Goal: Entertainment & Leisure: Consume media (video, audio)

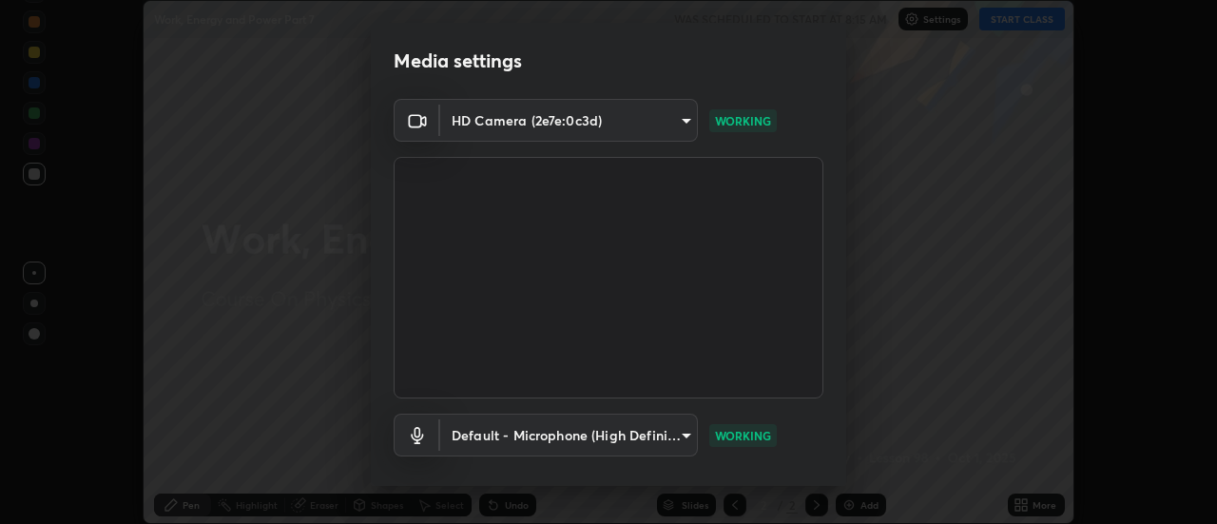
scroll to position [100, 0]
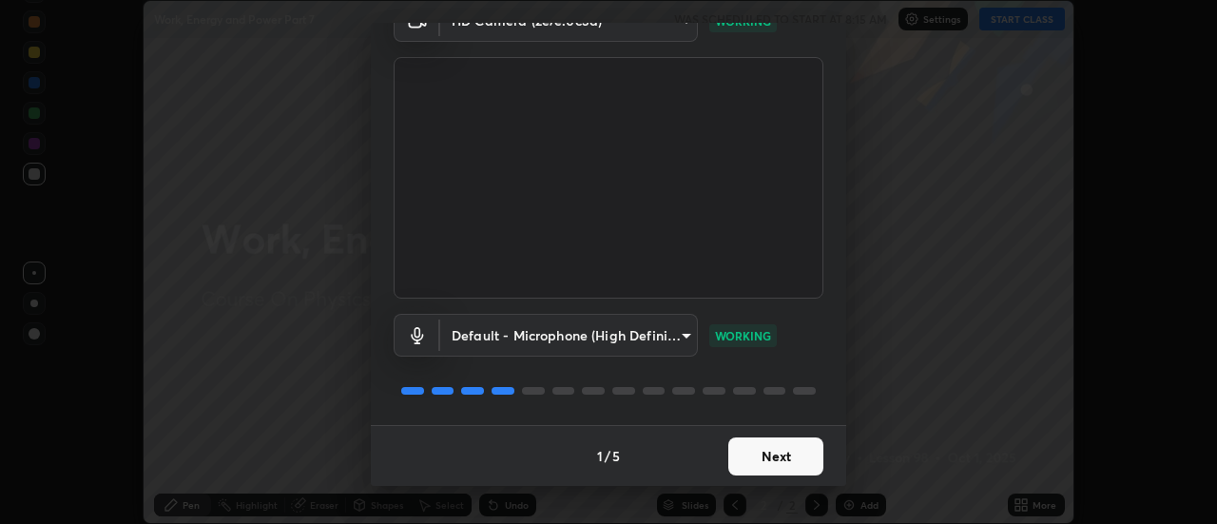
click at [765, 455] on button "Next" at bounding box center [775, 456] width 95 height 38
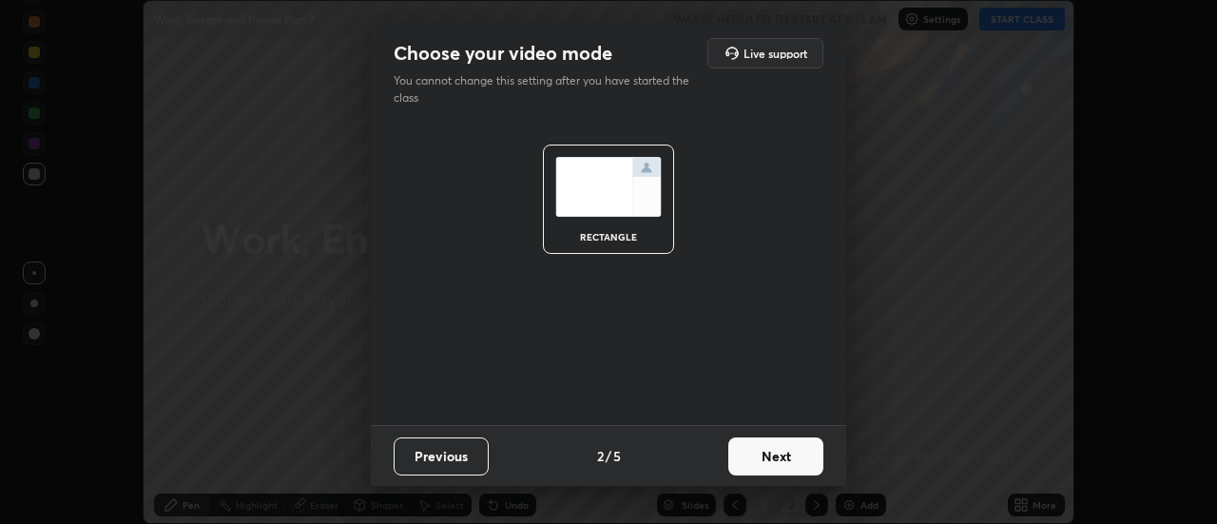
click at [763, 452] on button "Next" at bounding box center [775, 456] width 95 height 38
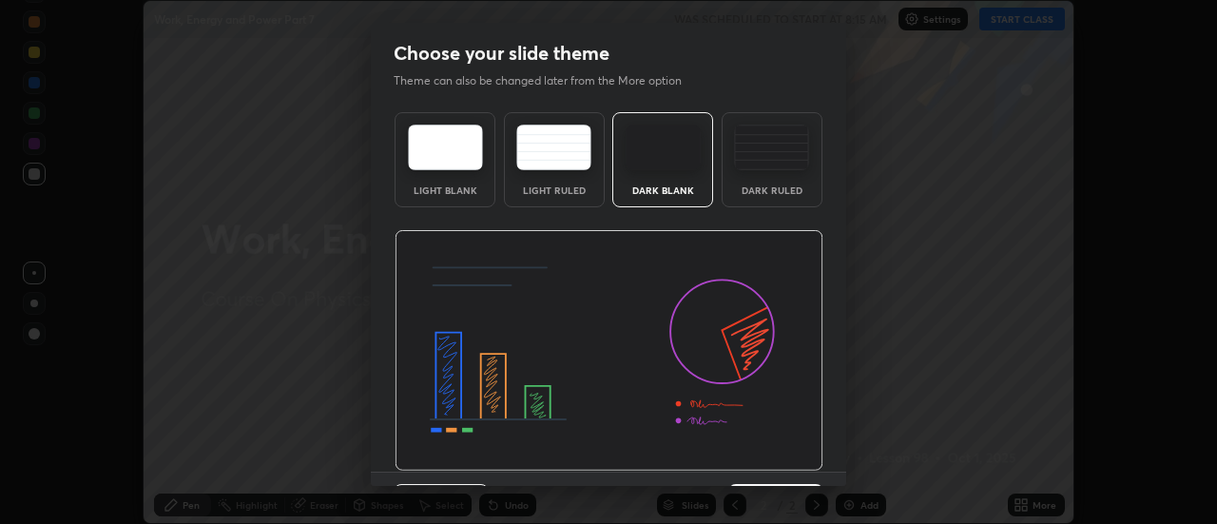
scroll to position [47, 0]
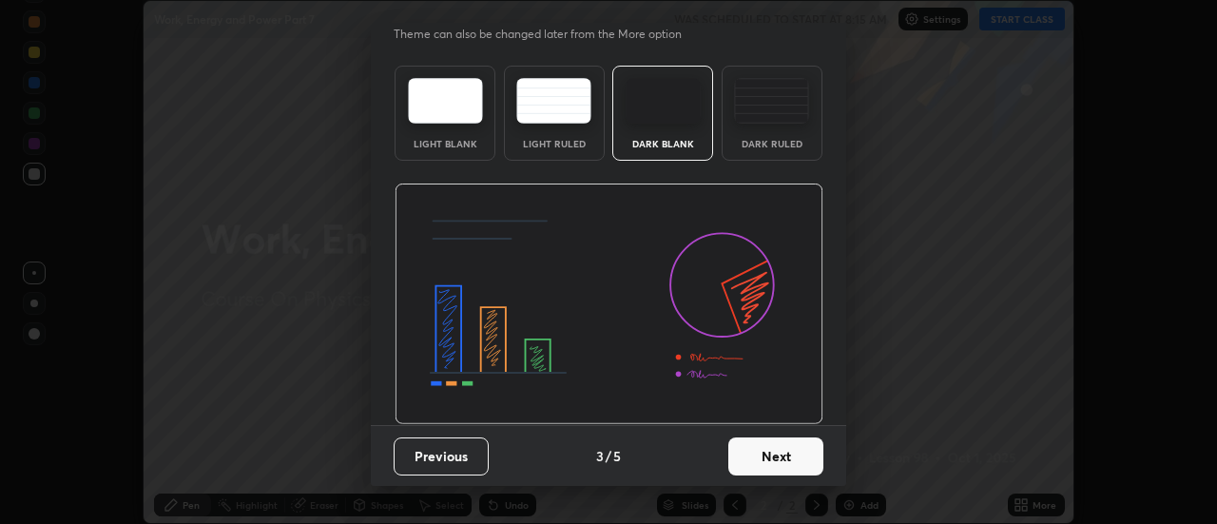
click at [761, 462] on button "Next" at bounding box center [775, 456] width 95 height 38
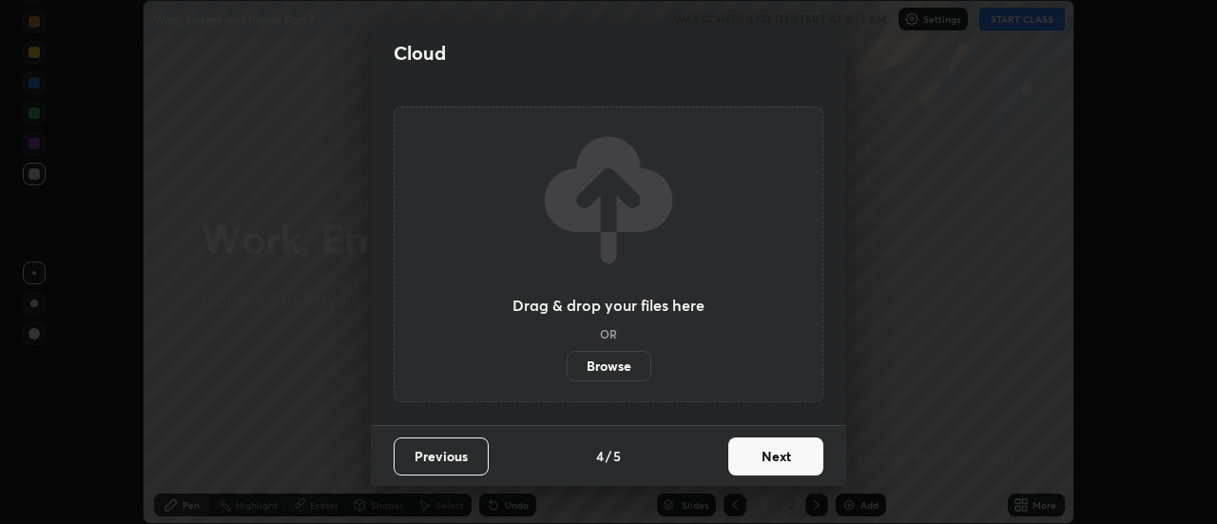
scroll to position [0, 0]
click at [761, 453] on button "Next" at bounding box center [775, 456] width 95 height 38
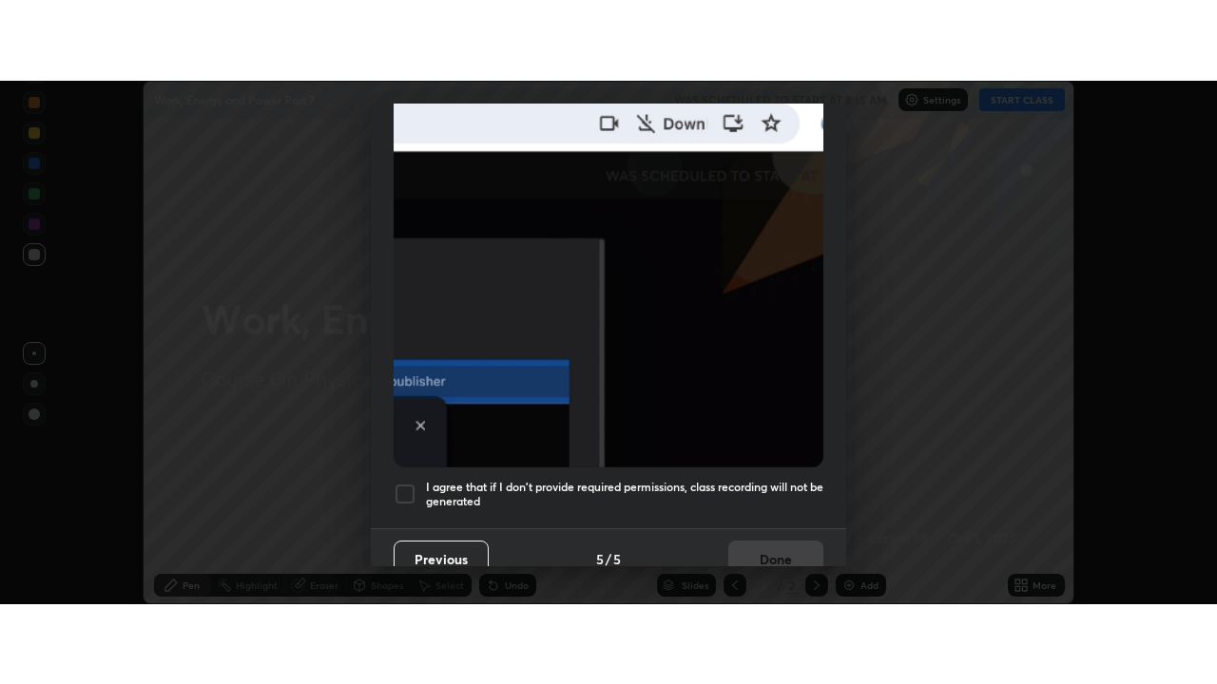
scroll to position [488, 0]
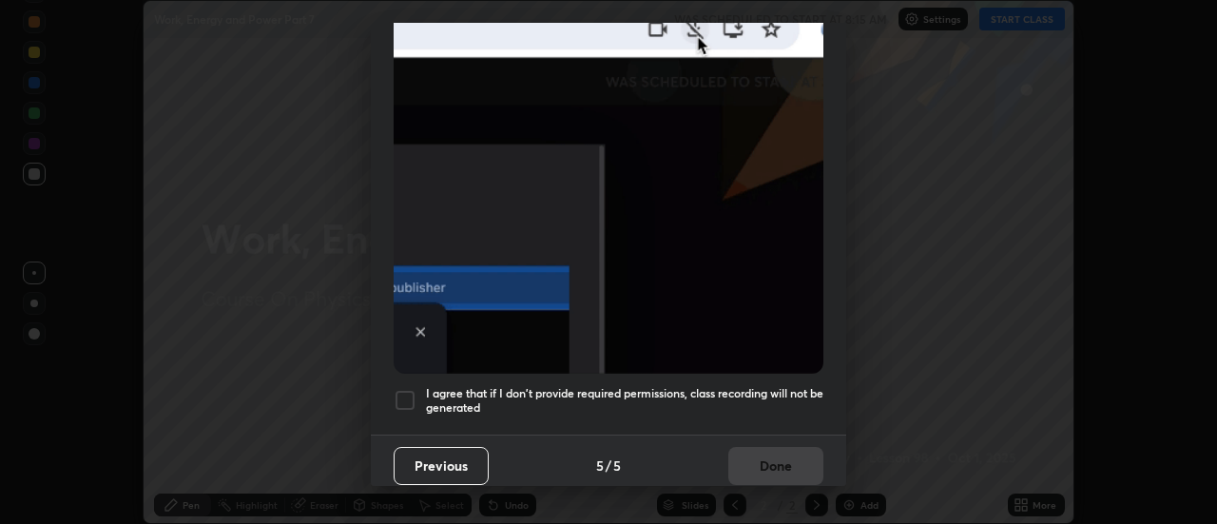
click at [599, 387] on h5 "I agree that if I don't provide required permissions, class recording will not …" at bounding box center [624, 400] width 397 height 29
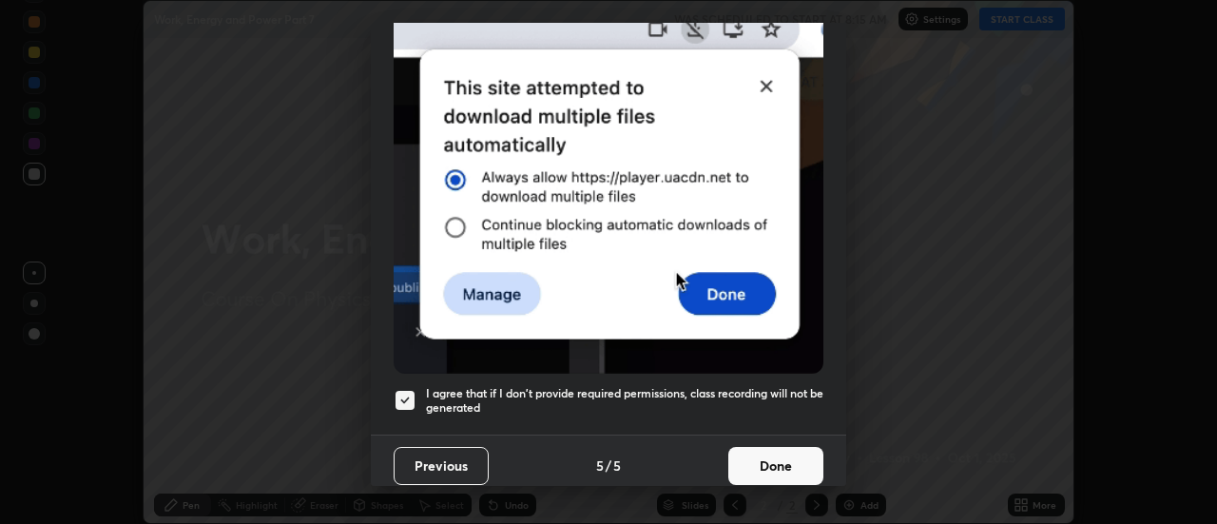
click at [770, 447] on button "Done" at bounding box center [775, 466] width 95 height 38
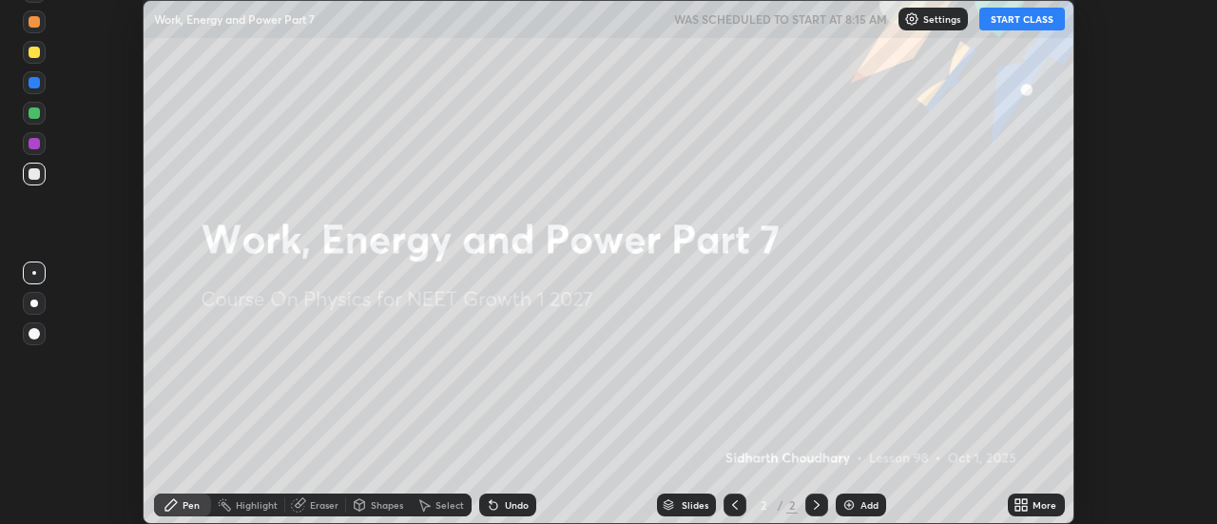
click at [1016, 23] on button "START CLASS" at bounding box center [1022, 19] width 86 height 23
click at [1025, 501] on icon at bounding box center [1025, 501] width 5 height 5
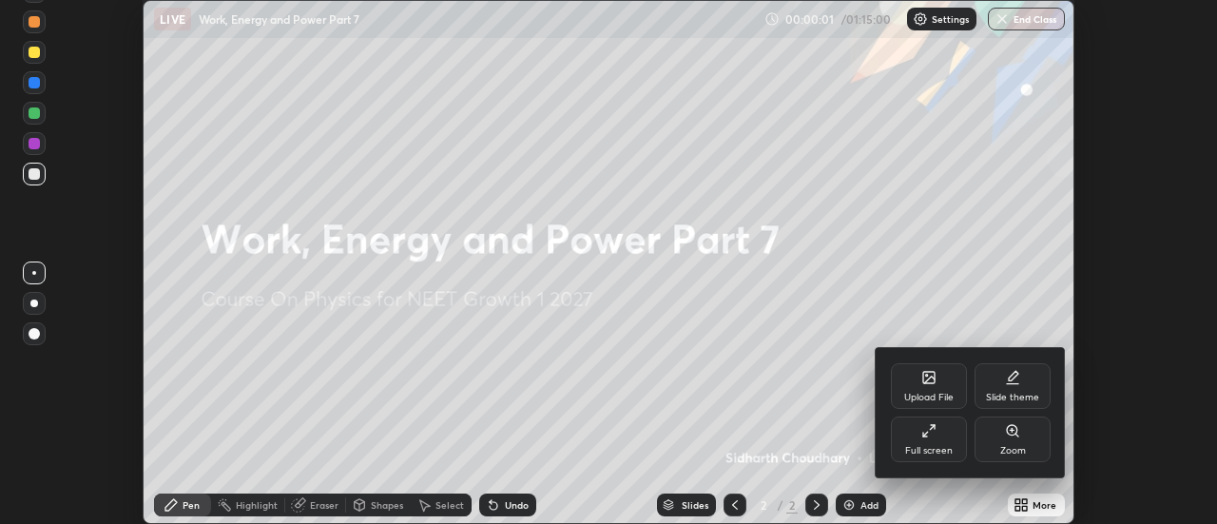
click at [921, 439] on div "Full screen" at bounding box center [929, 439] width 76 height 46
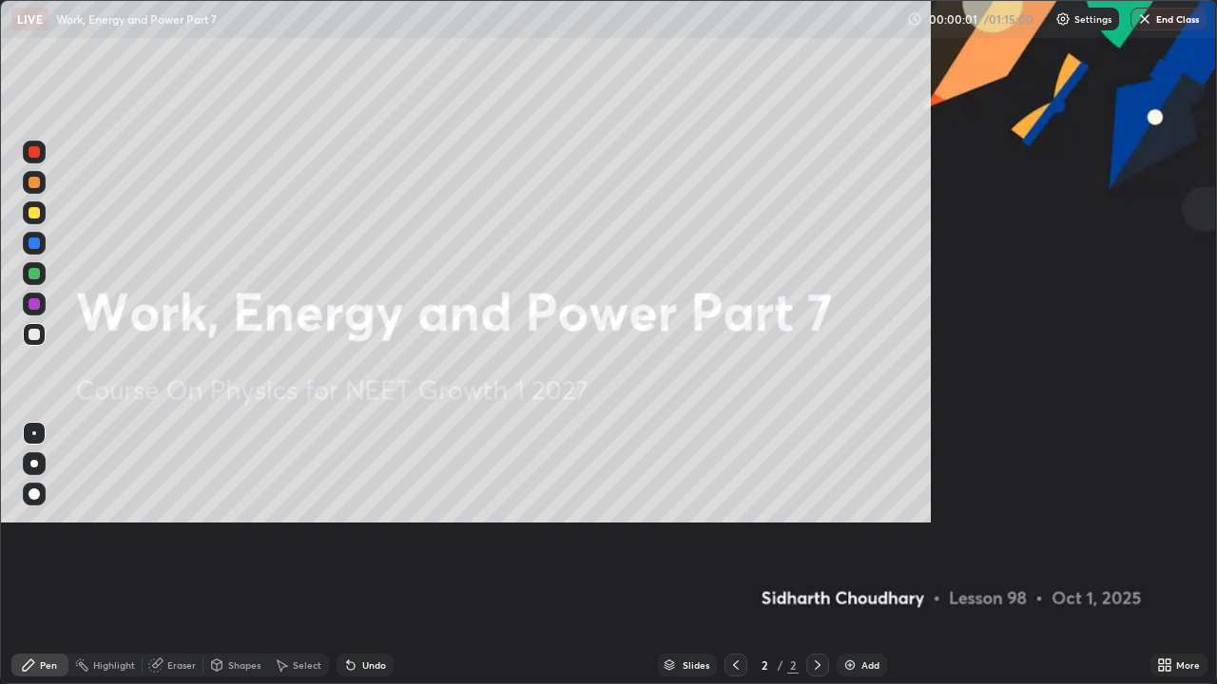
scroll to position [684, 1217]
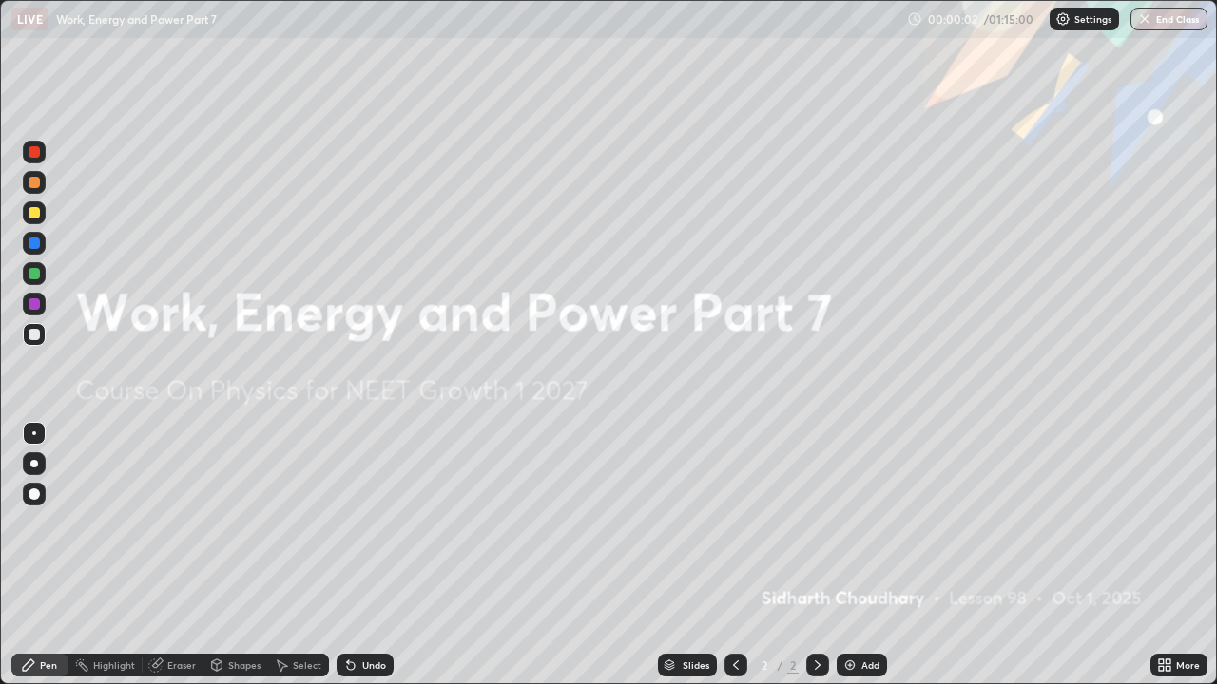
click at [855, 523] on img at bounding box center [849, 665] width 15 height 15
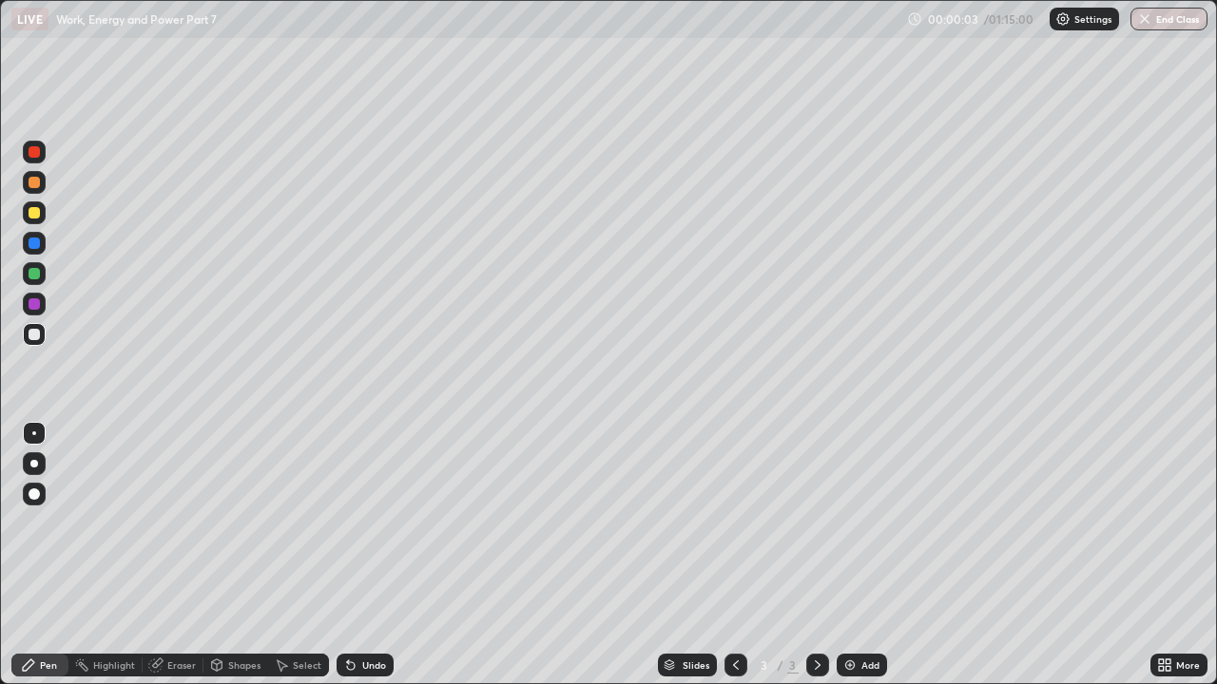
click at [43, 463] on div at bounding box center [34, 464] width 23 height 23
click at [34, 336] on div at bounding box center [34, 334] width 11 height 11
click at [33, 213] on div at bounding box center [34, 212] width 11 height 11
click at [34, 337] on div at bounding box center [34, 334] width 11 height 11
click at [869, 523] on div "Add" at bounding box center [870, 666] width 18 height 10
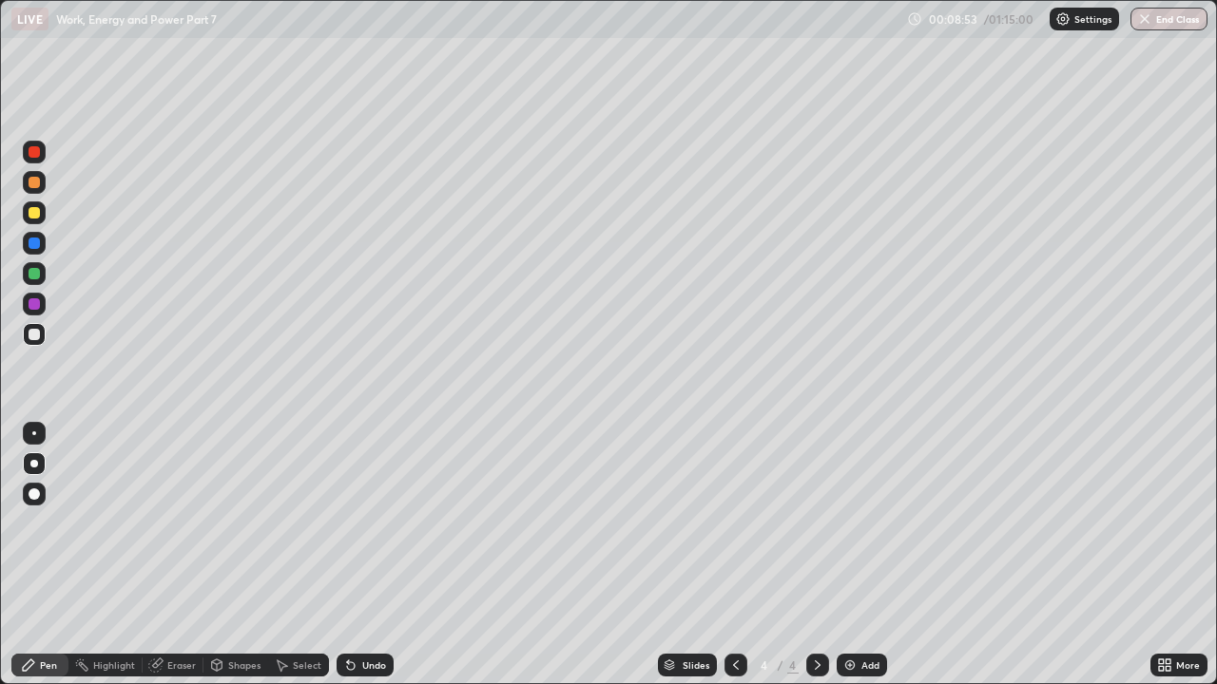
click at [36, 185] on div at bounding box center [34, 182] width 11 height 11
click at [38, 214] on div at bounding box center [34, 212] width 11 height 11
click at [33, 212] on div at bounding box center [34, 212] width 11 height 11
click at [36, 335] on div at bounding box center [34, 334] width 11 height 11
click at [869, 523] on div "Add" at bounding box center [862, 665] width 50 height 23
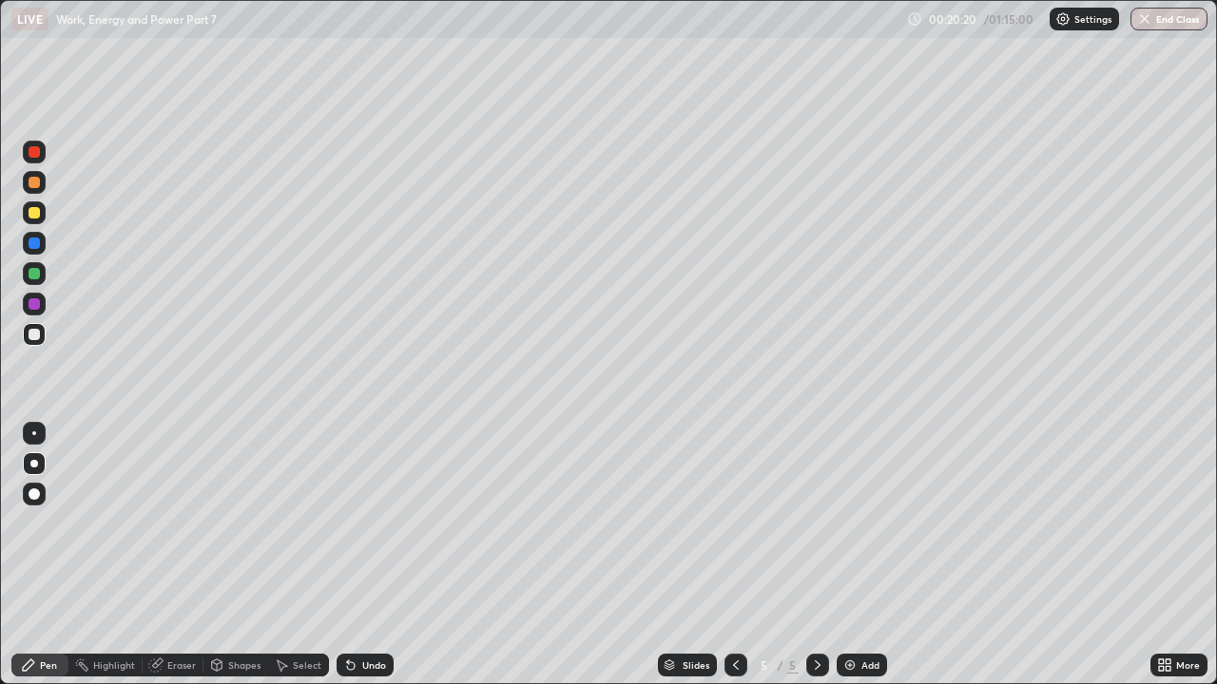
click at [36, 215] on div at bounding box center [34, 212] width 11 height 11
click at [33, 332] on div at bounding box center [34, 334] width 11 height 11
click at [866, 523] on div "Add" at bounding box center [870, 666] width 18 height 10
click at [36, 333] on div at bounding box center [34, 334] width 11 height 11
click at [35, 337] on div at bounding box center [34, 334] width 11 height 11
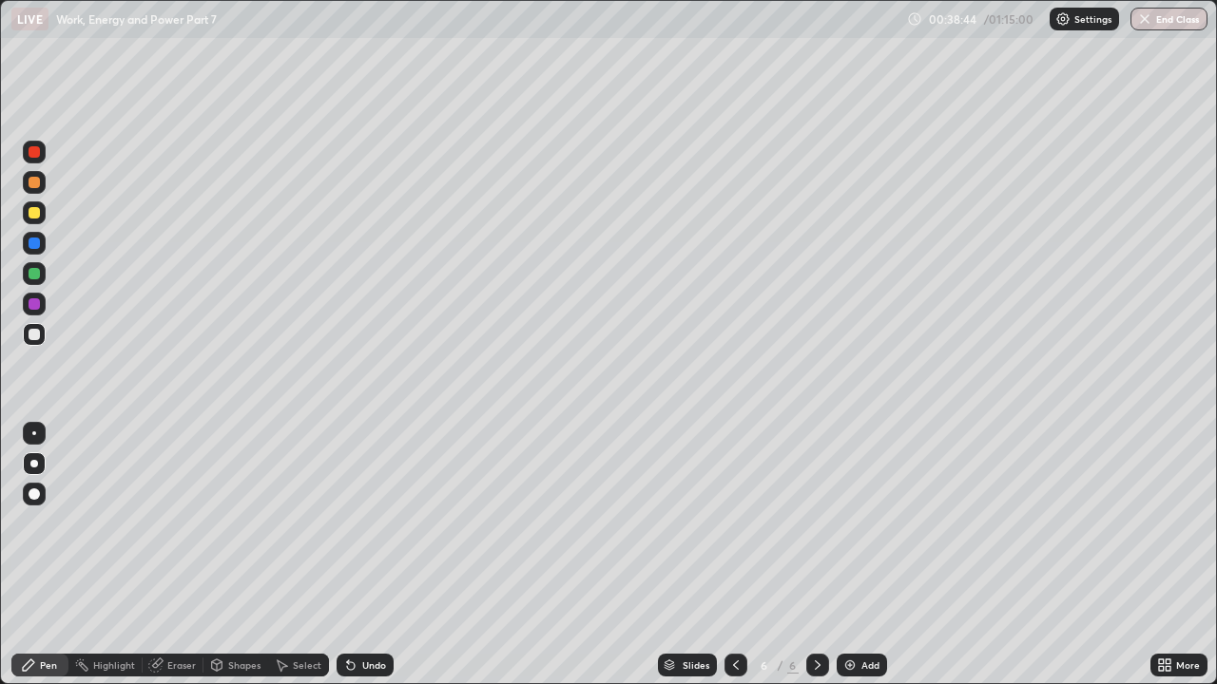
click at [866, 523] on div "Add" at bounding box center [862, 665] width 50 height 23
click at [34, 336] on div at bounding box center [34, 334] width 11 height 11
click at [362, 523] on div "Undo" at bounding box center [374, 666] width 24 height 10
click at [871, 523] on div "Add" at bounding box center [870, 666] width 18 height 10
click at [33, 183] on div at bounding box center [34, 182] width 11 height 11
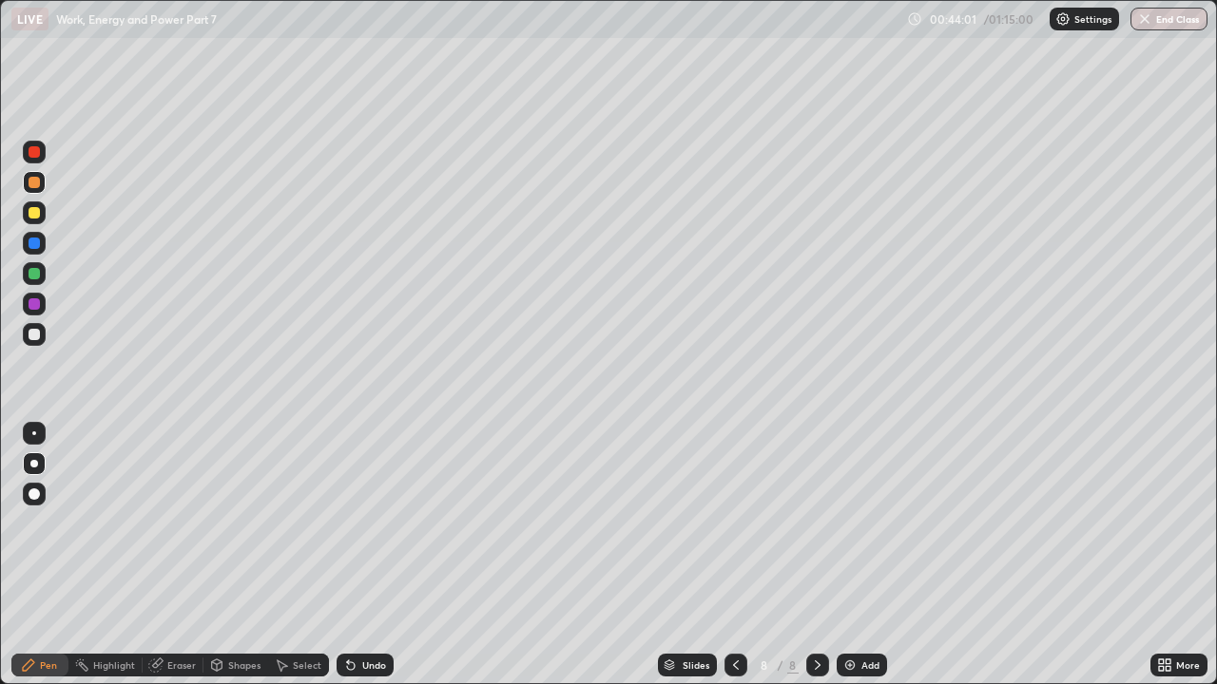
click at [34, 183] on div at bounding box center [34, 182] width 11 height 11
click at [868, 523] on div "Add" at bounding box center [870, 666] width 18 height 10
click at [36, 336] on div at bounding box center [34, 334] width 11 height 11
click at [34, 214] on div at bounding box center [34, 212] width 11 height 11
click at [33, 334] on div at bounding box center [34, 334] width 11 height 11
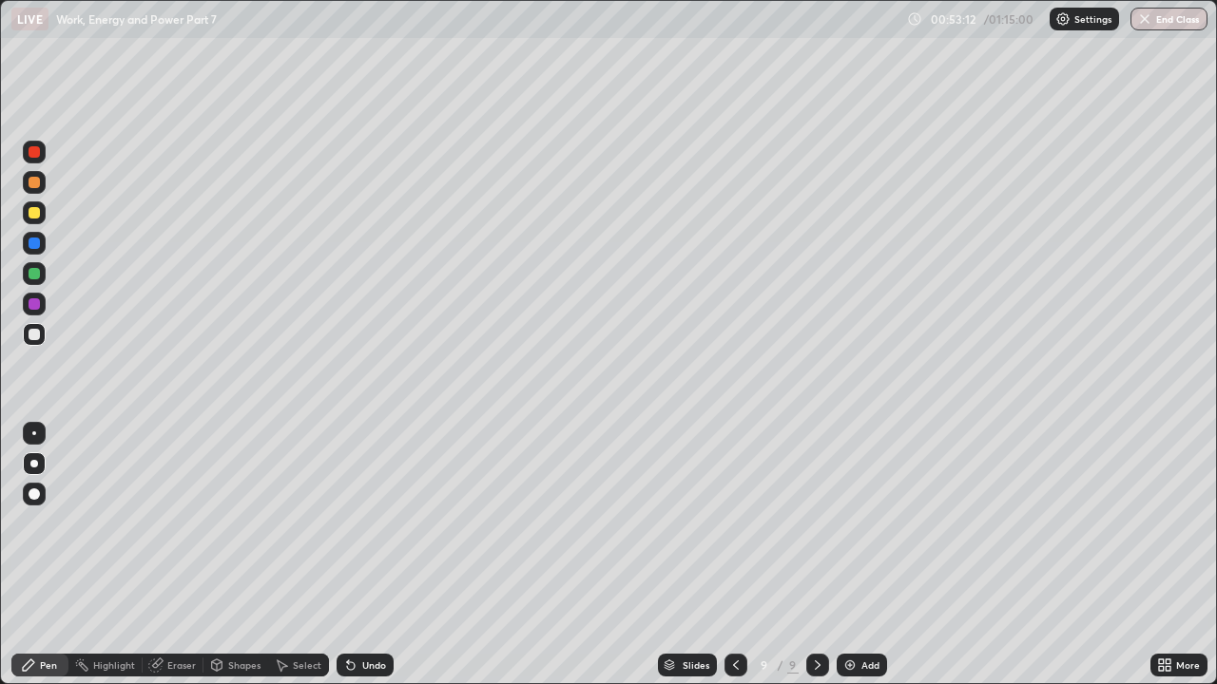
click at [30, 216] on div at bounding box center [34, 212] width 11 height 11
click at [355, 523] on div "Undo" at bounding box center [365, 665] width 57 height 23
click at [352, 523] on div "Undo" at bounding box center [365, 665] width 57 height 23
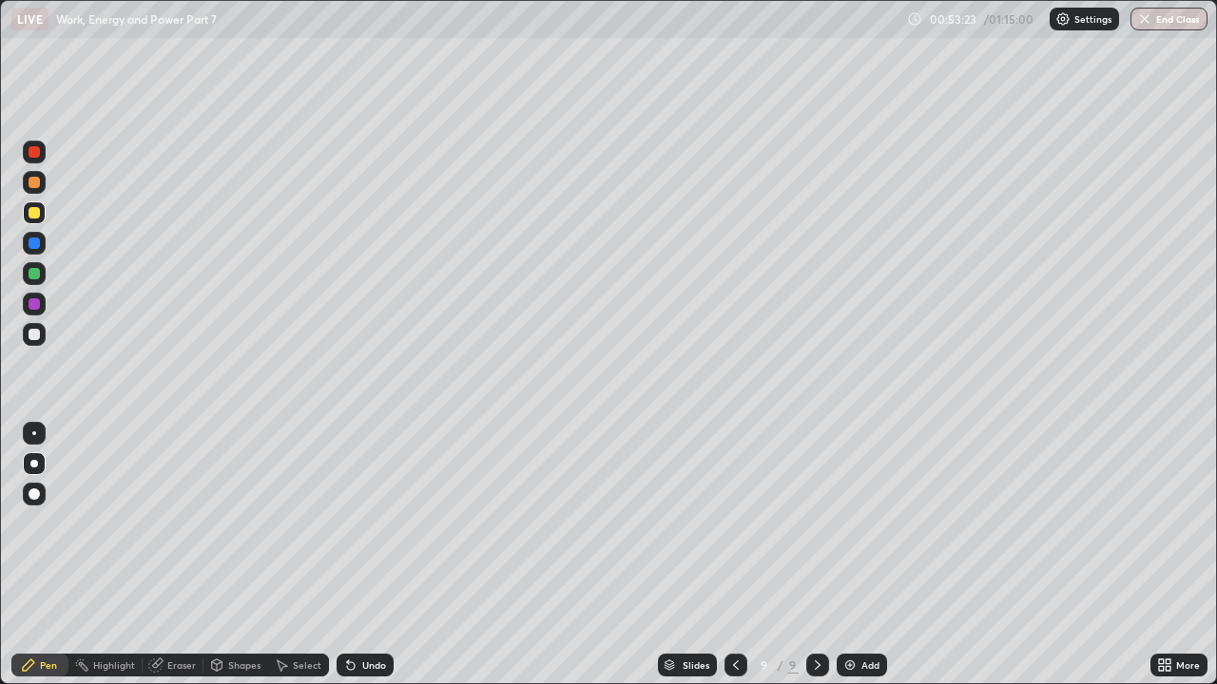
click at [347, 523] on div "Undo" at bounding box center [365, 665] width 57 height 23
click at [363, 523] on div "Undo" at bounding box center [365, 665] width 57 height 23
click at [359, 523] on div "Undo" at bounding box center [365, 665] width 57 height 23
click at [362, 523] on div "Undo" at bounding box center [374, 666] width 24 height 10
click at [368, 523] on div "Undo" at bounding box center [374, 666] width 24 height 10
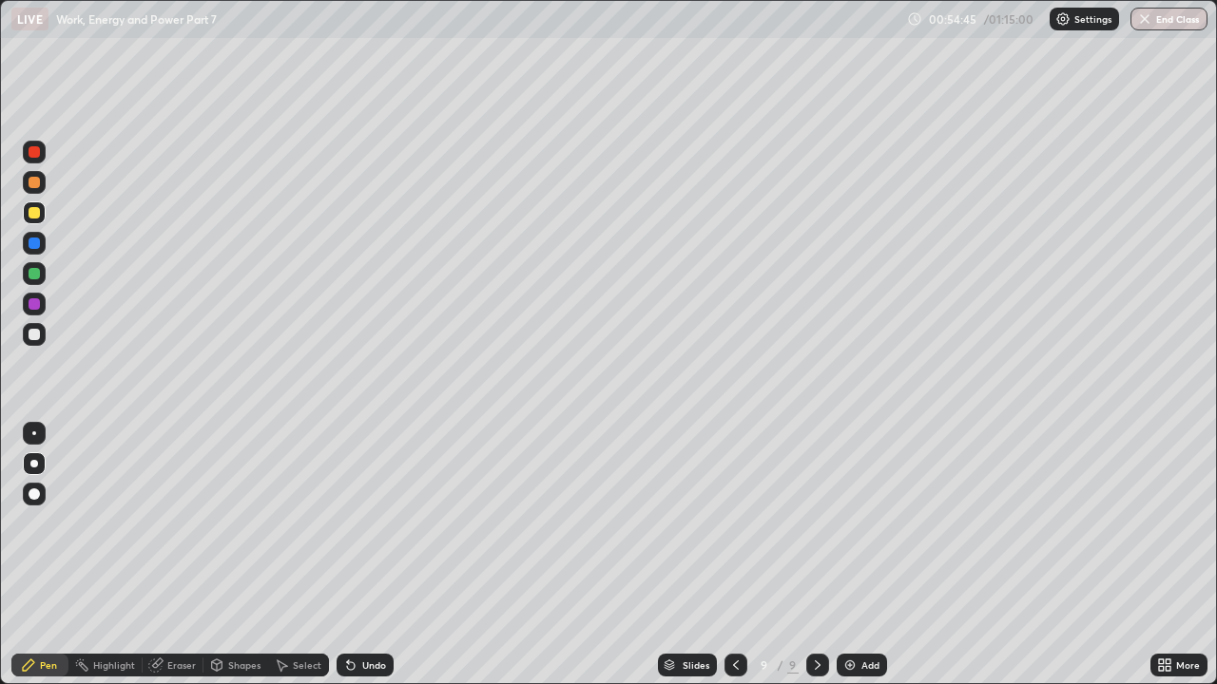
click at [39, 337] on div at bounding box center [34, 334] width 11 height 11
click at [34, 214] on div at bounding box center [34, 212] width 11 height 11
click at [348, 523] on icon at bounding box center [351, 667] width 8 height 8
click at [31, 335] on div at bounding box center [34, 334] width 11 height 11
click at [36, 186] on div at bounding box center [34, 182] width 11 height 11
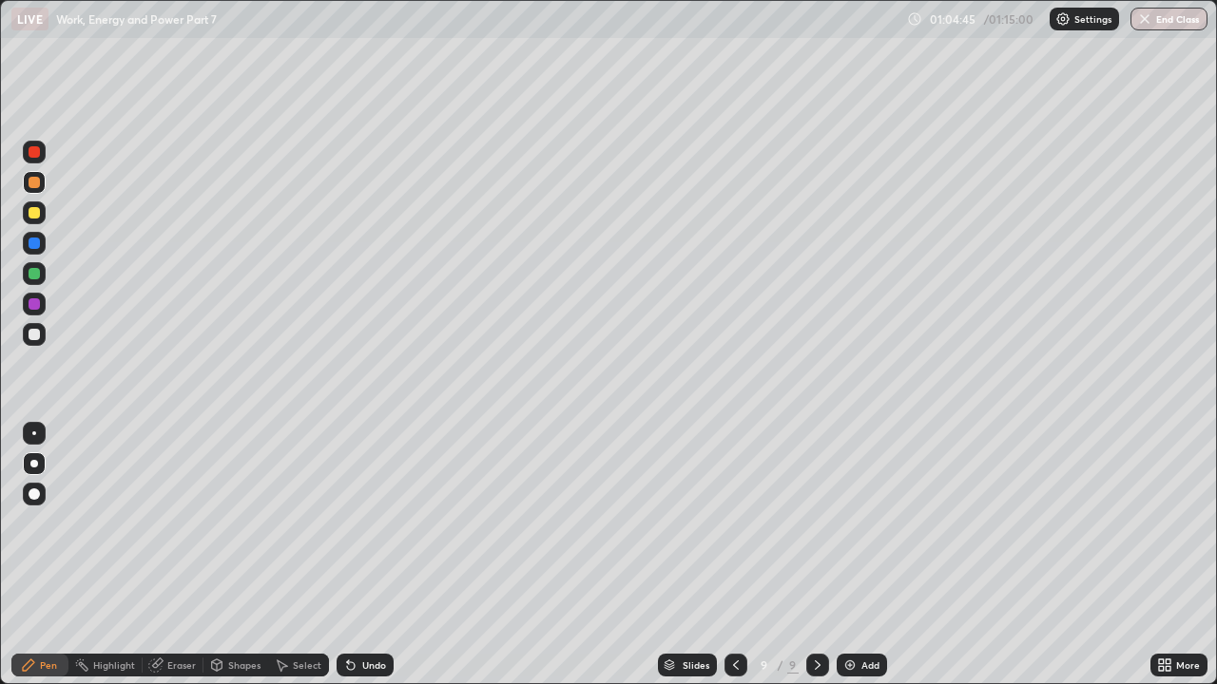
click at [34, 434] on div at bounding box center [34, 434] width 4 height 4
click at [35, 335] on div at bounding box center [34, 334] width 11 height 11
click at [182, 523] on div "Eraser" at bounding box center [181, 666] width 29 height 10
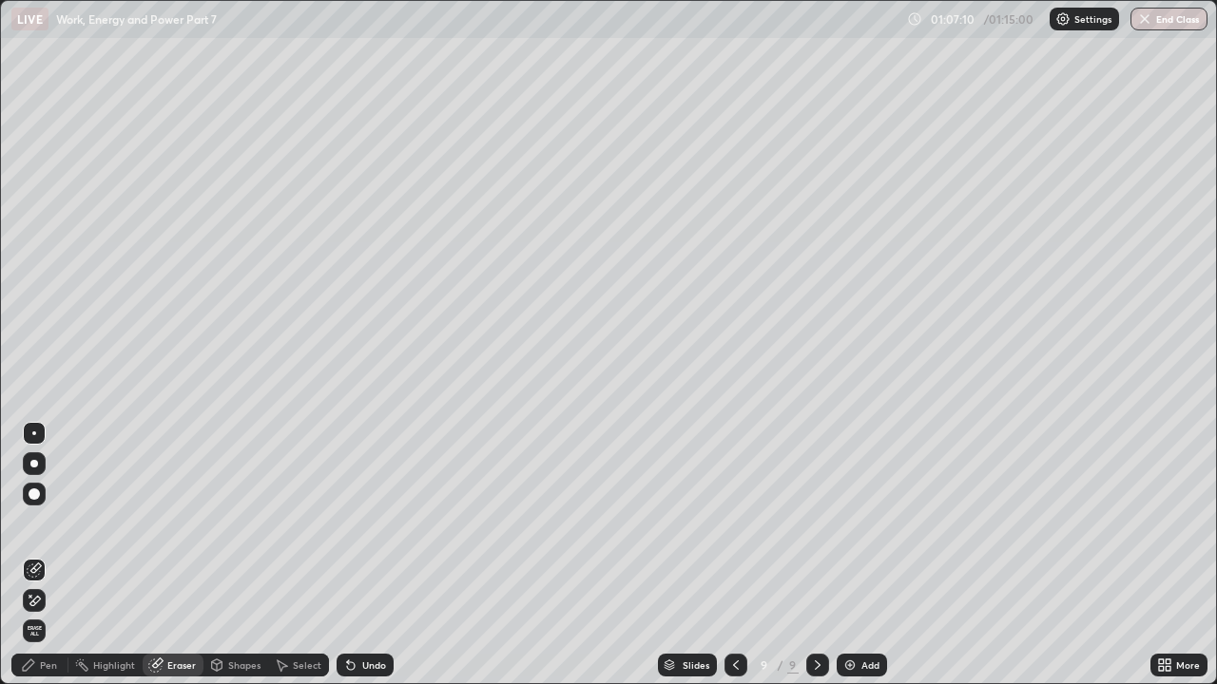
click at [34, 502] on div at bounding box center [34, 494] width 23 height 23
click at [52, 523] on div "Pen" at bounding box center [39, 665] width 57 height 23
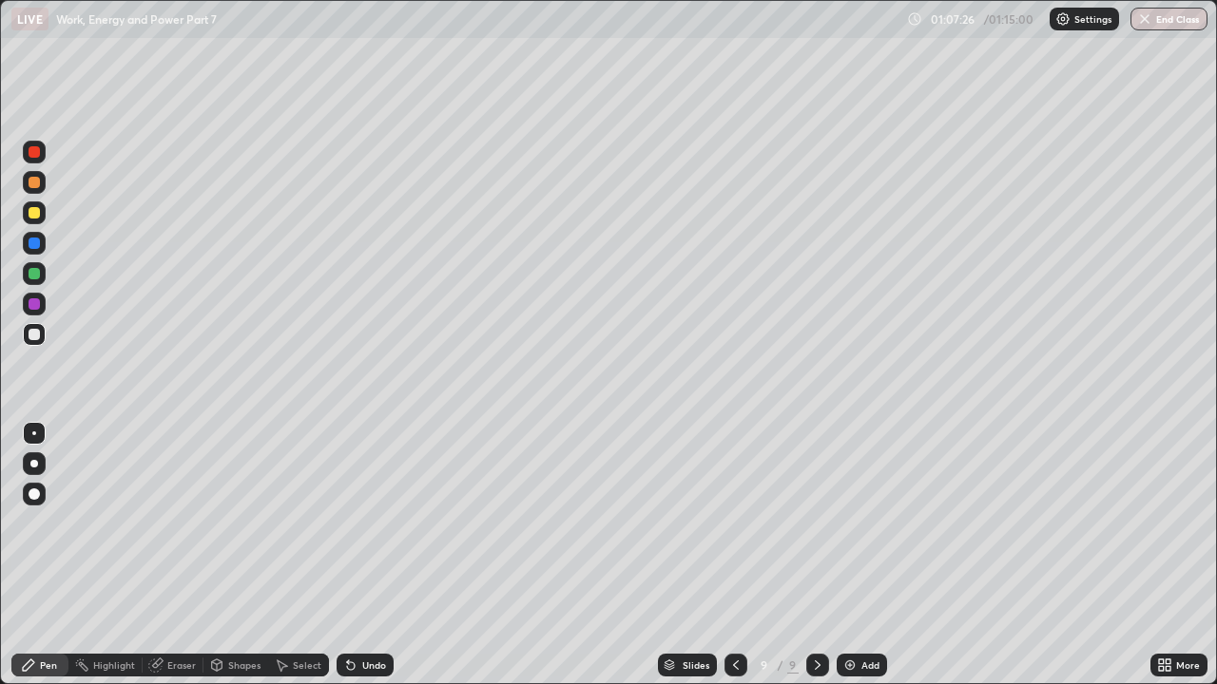
click at [34, 434] on div at bounding box center [34, 434] width 4 height 4
click at [34, 333] on div at bounding box center [34, 334] width 11 height 11
click at [34, 464] on div at bounding box center [34, 464] width 8 height 8
click at [169, 523] on div "Eraser" at bounding box center [181, 666] width 29 height 10
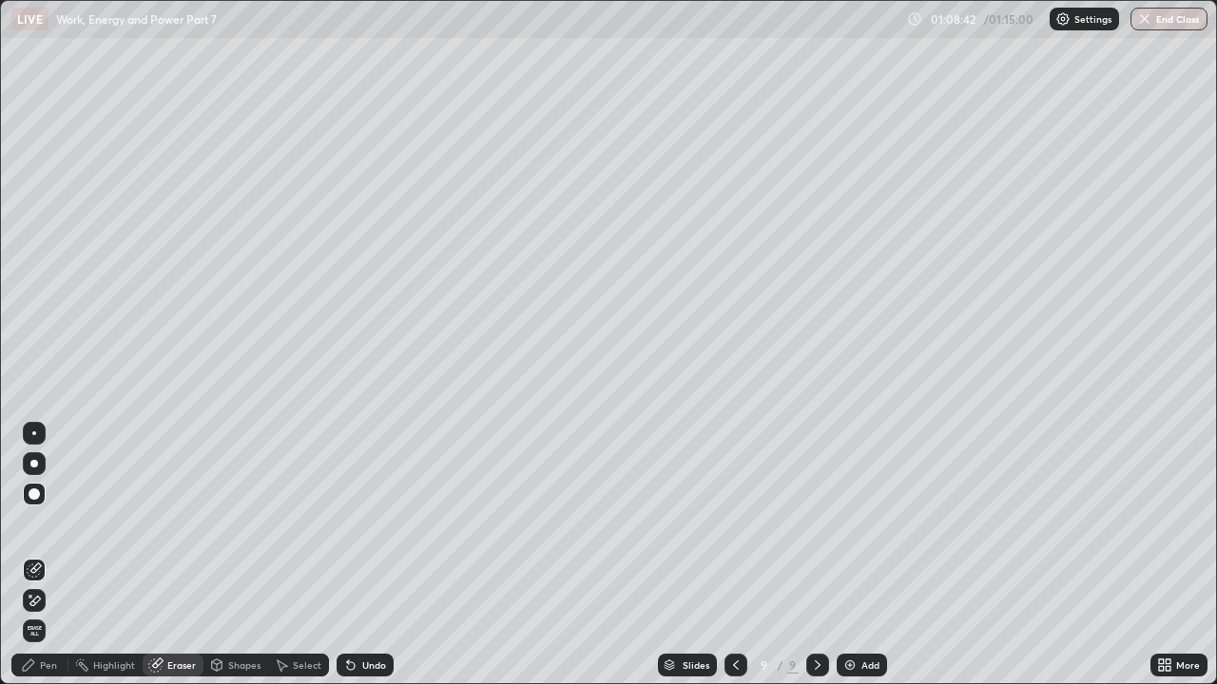
click at [53, 523] on div "Pen" at bounding box center [48, 666] width 17 height 10
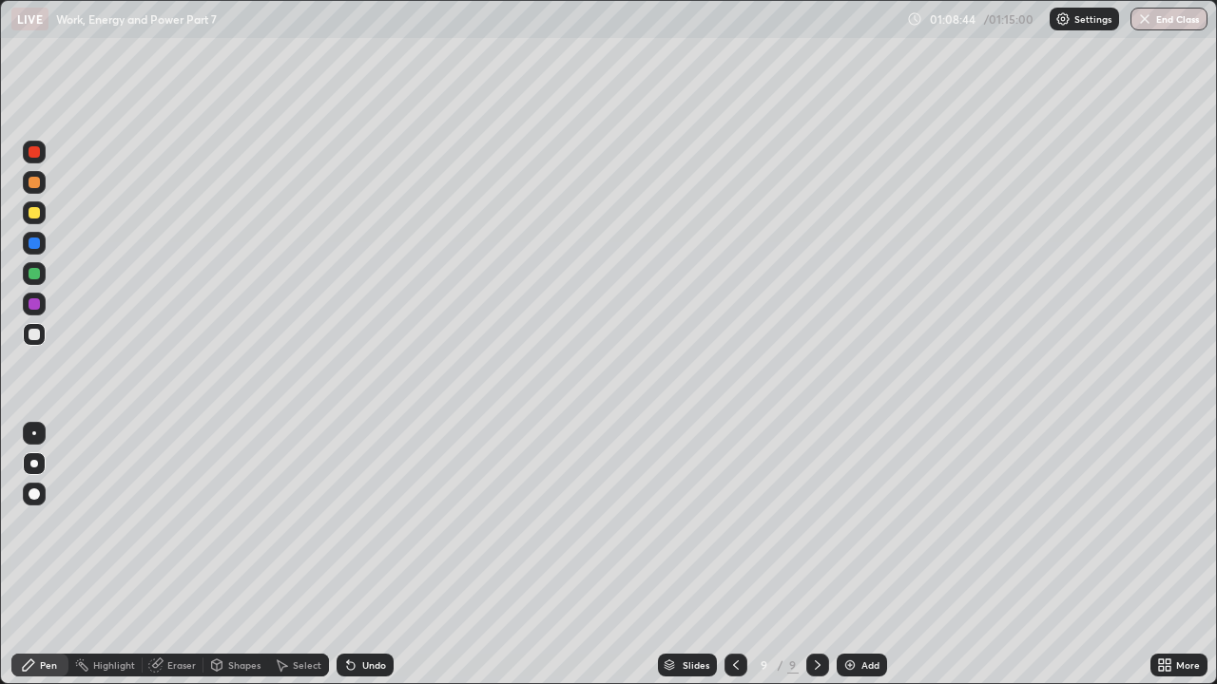
click at [32, 333] on div at bounding box center [34, 334] width 11 height 11
click at [371, 523] on div "Undo" at bounding box center [374, 666] width 24 height 10
click at [359, 523] on div "Undo" at bounding box center [365, 665] width 57 height 23
click at [366, 523] on div "Undo" at bounding box center [374, 666] width 24 height 10
click at [48, 523] on div "Pen" at bounding box center [39, 665] width 57 height 23
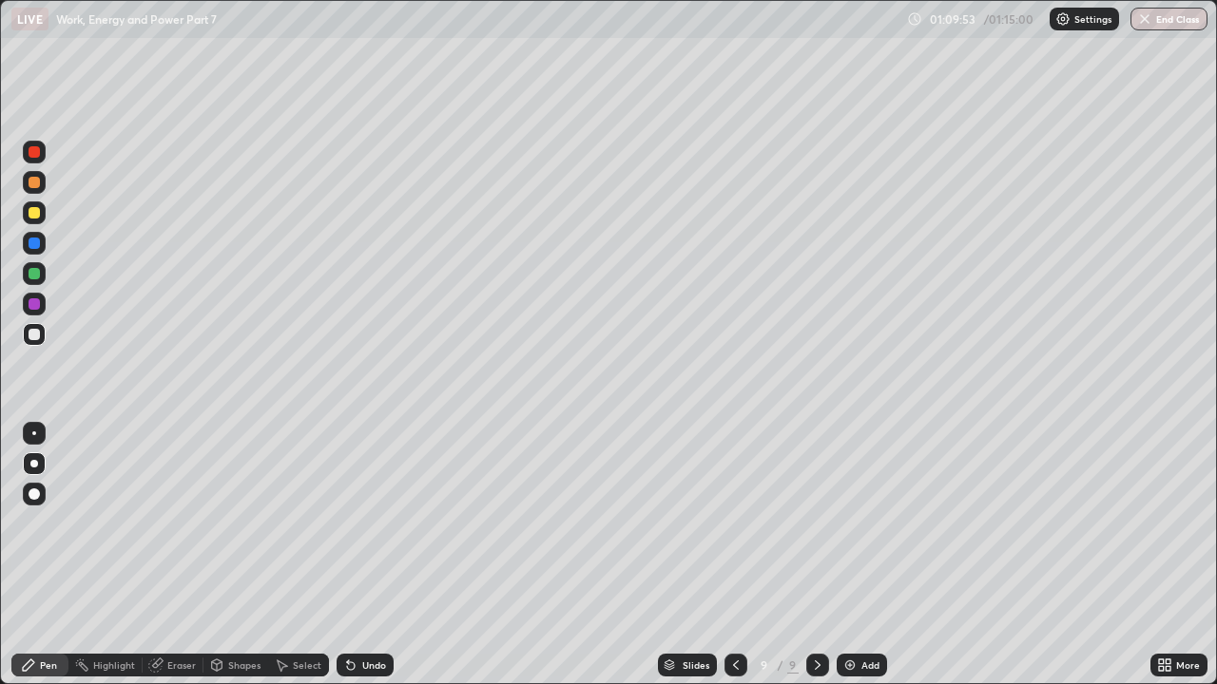
click at [177, 523] on div "Eraser" at bounding box center [181, 666] width 29 height 10
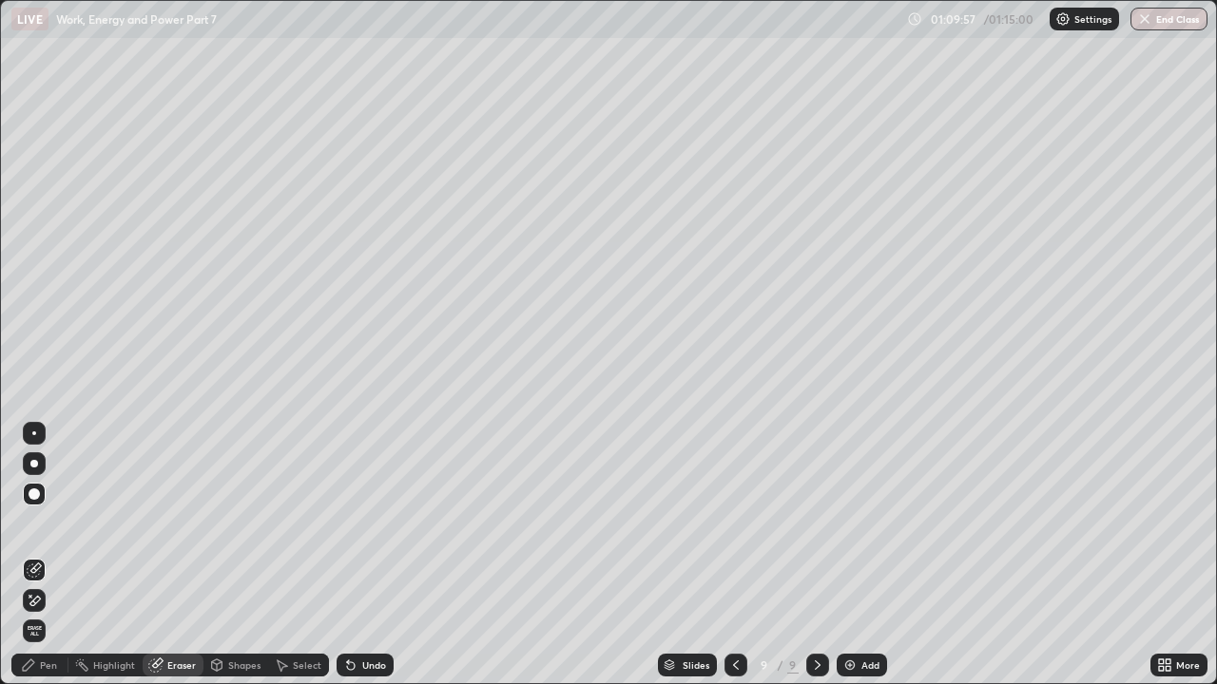
click at [54, 523] on div "Pen" at bounding box center [48, 666] width 17 height 10
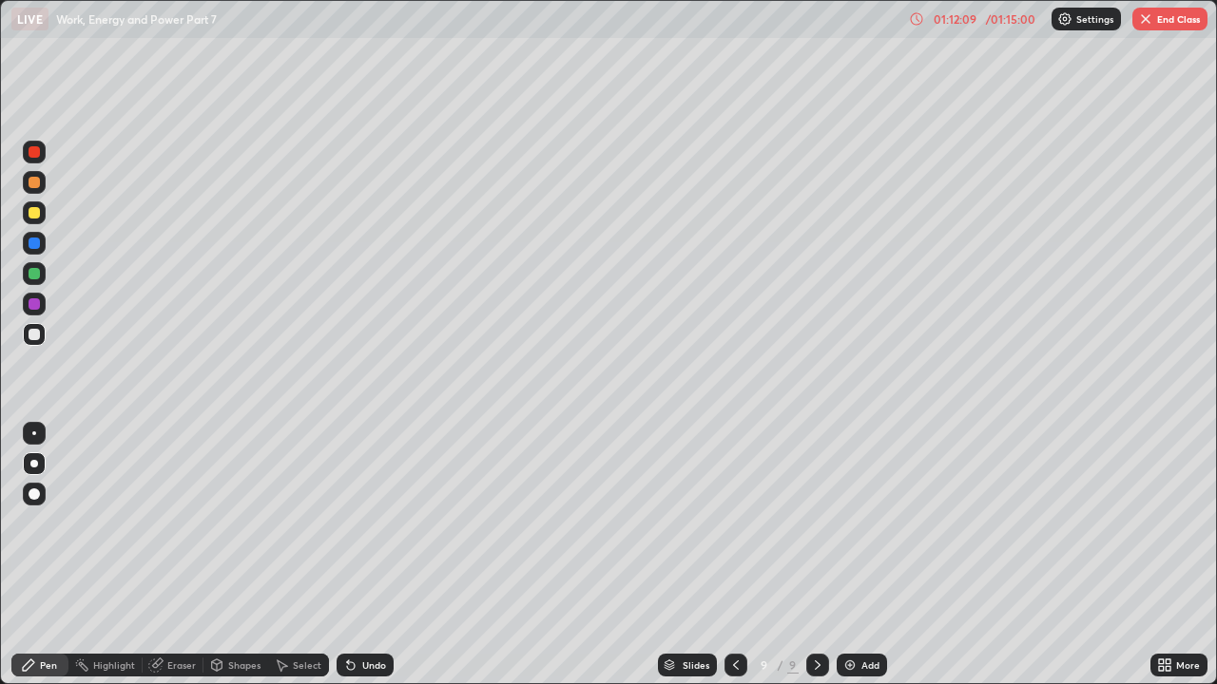
click at [371, 523] on div "Undo" at bounding box center [374, 666] width 24 height 10
click at [368, 523] on div "Undo" at bounding box center [374, 666] width 24 height 10
click at [369, 523] on div "Undo" at bounding box center [374, 666] width 24 height 10
click at [1170, 23] on button "End Class" at bounding box center [1169, 19] width 75 height 23
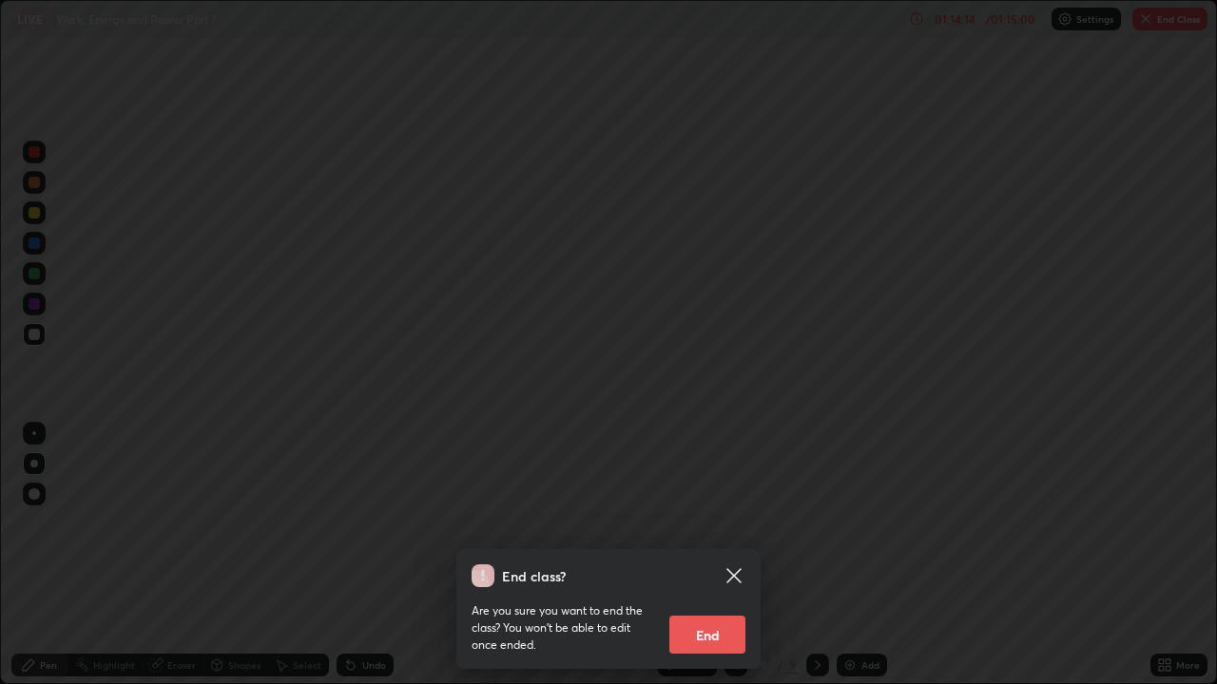
click at [725, 523] on button "End" at bounding box center [707, 635] width 76 height 38
